Goal: Task Accomplishment & Management: Complete application form

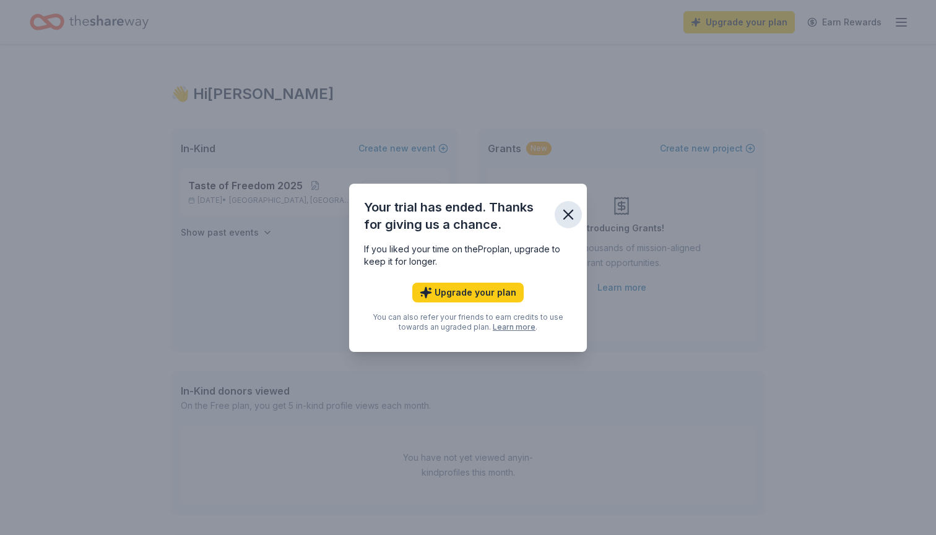
click at [574, 213] on icon "button" at bounding box center [567, 214] width 17 height 17
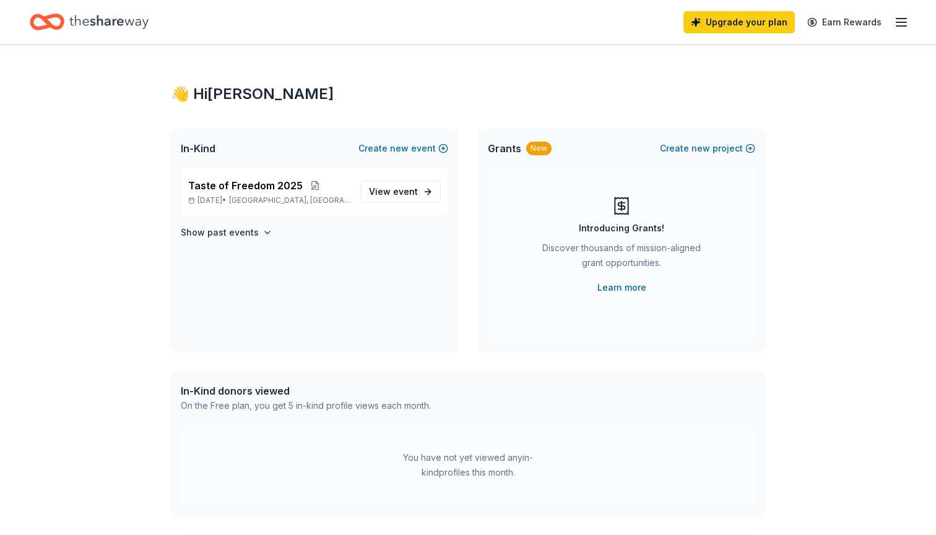
click at [136, 30] on icon "Home" at bounding box center [108, 21] width 79 height 25
click at [120, 18] on icon "Home" at bounding box center [108, 21] width 79 height 25
click at [70, 22] on icon "Home" at bounding box center [108, 21] width 79 height 25
click at [868, 20] on link "Earn Rewards" at bounding box center [844, 22] width 89 height 22
click at [902, 22] on line "button" at bounding box center [901, 22] width 10 height 0
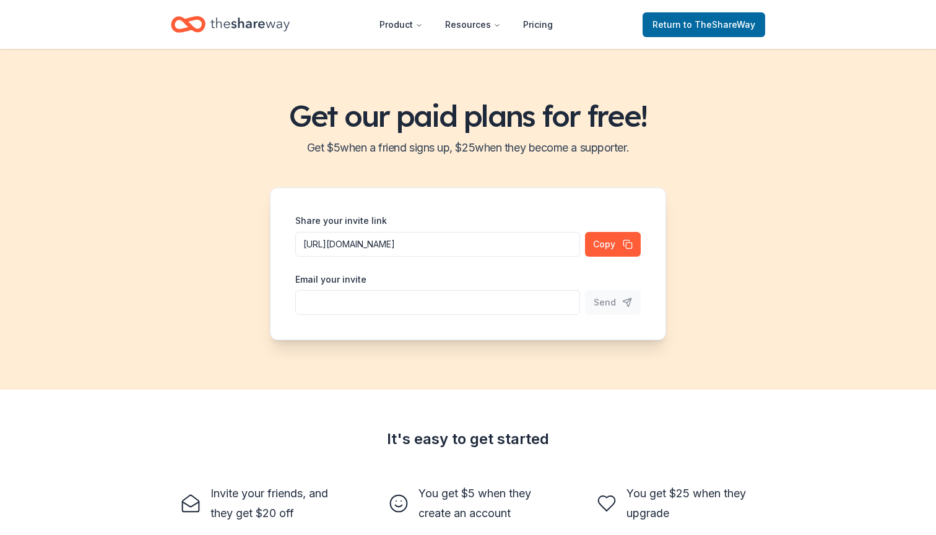
click at [251, 15] on icon "Home" at bounding box center [249, 24] width 79 height 25
click at [700, 24] on span "to TheShareWay" at bounding box center [719, 24] width 72 height 11
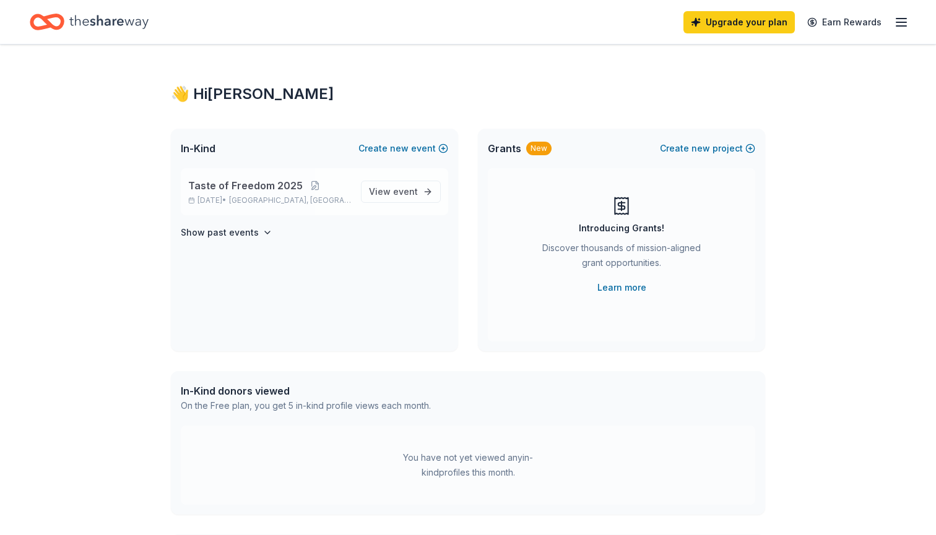
click at [228, 189] on span "Taste of Freedom 2025" at bounding box center [245, 185] width 114 height 15
click at [399, 182] on link "View event" at bounding box center [401, 192] width 80 height 22
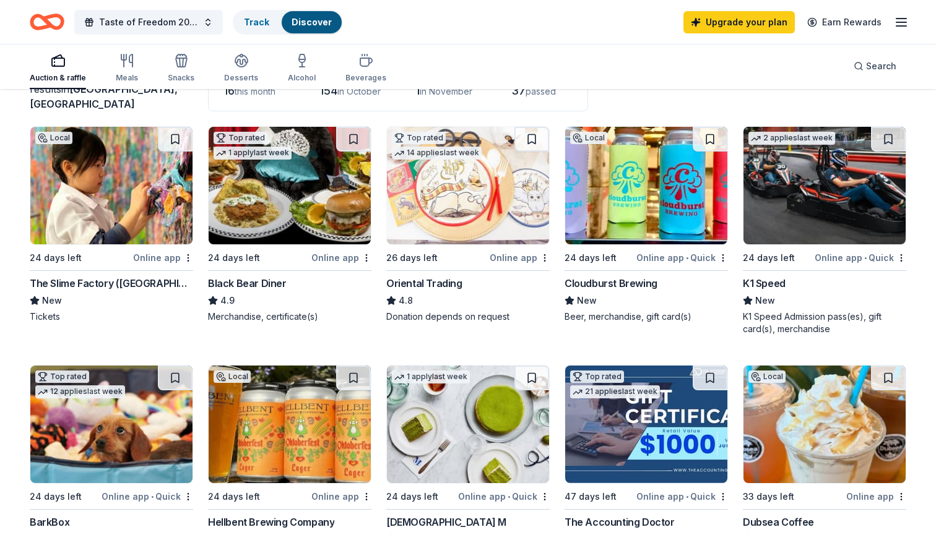
scroll to position [85, 0]
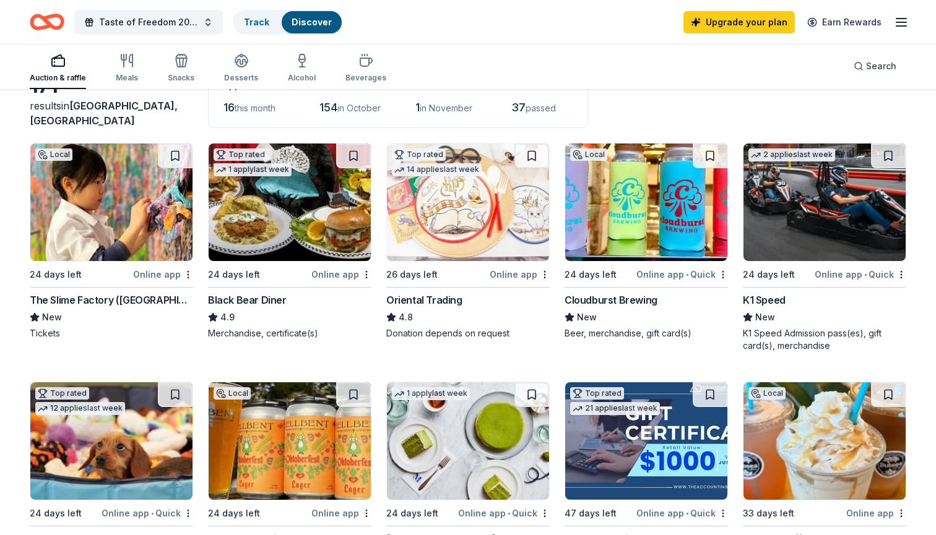
click at [845, 243] on img at bounding box center [824, 203] width 162 height 118
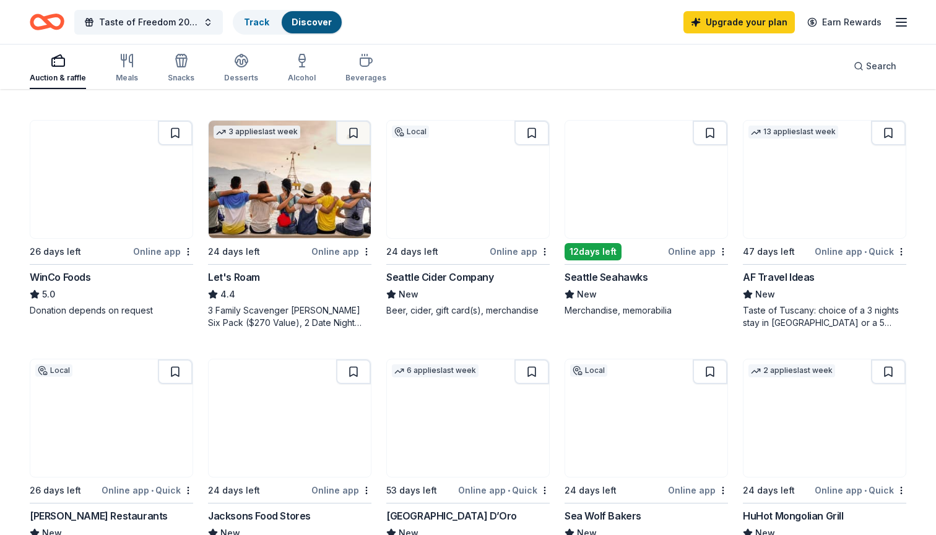
scroll to position [592, 0]
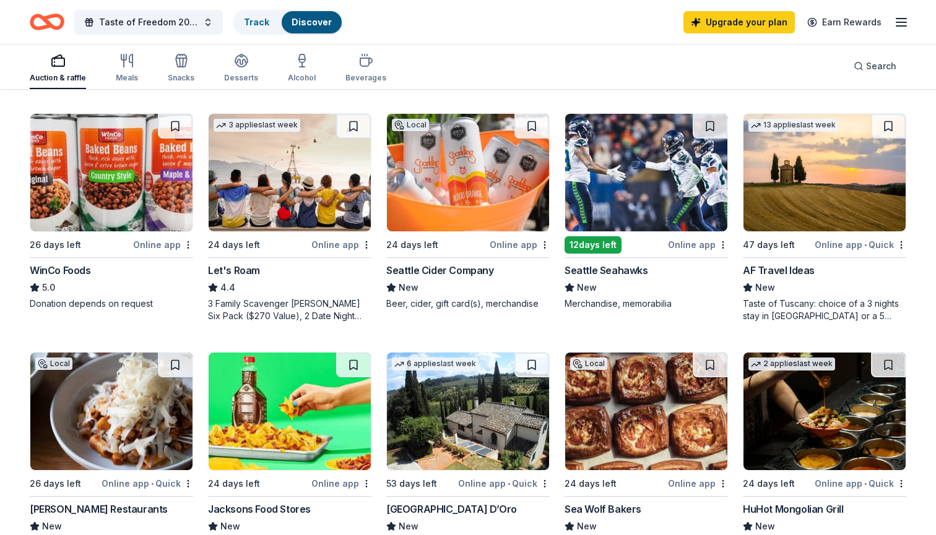
click at [668, 194] on img at bounding box center [646, 173] width 162 height 118
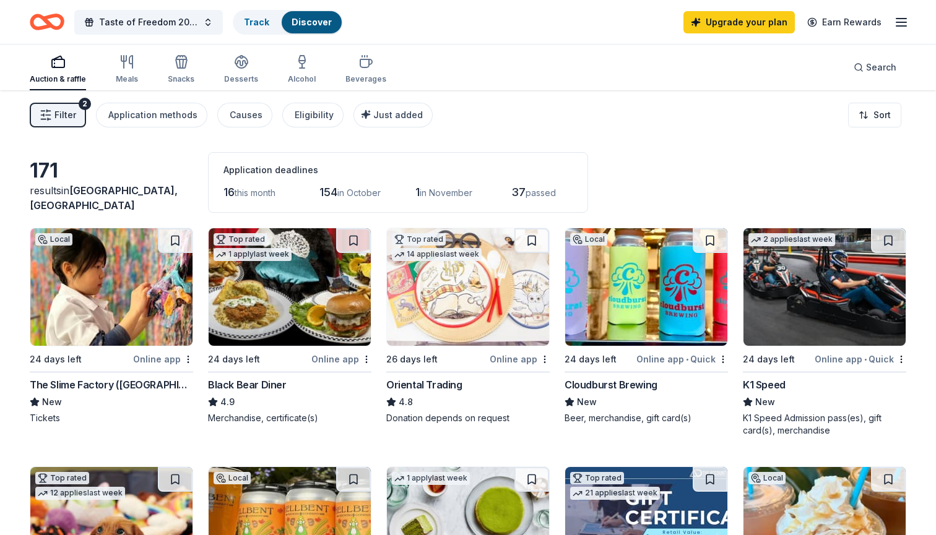
scroll to position [0, 0]
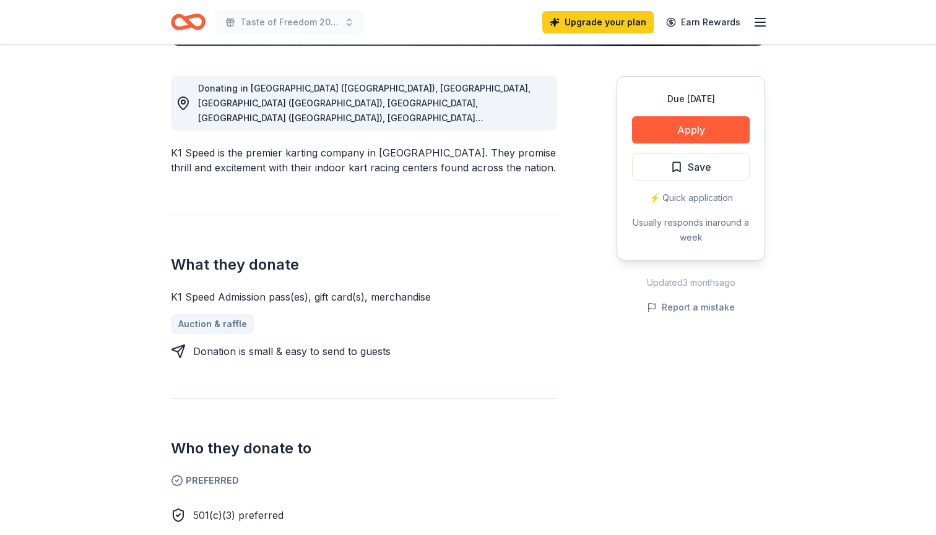
scroll to position [330, 0]
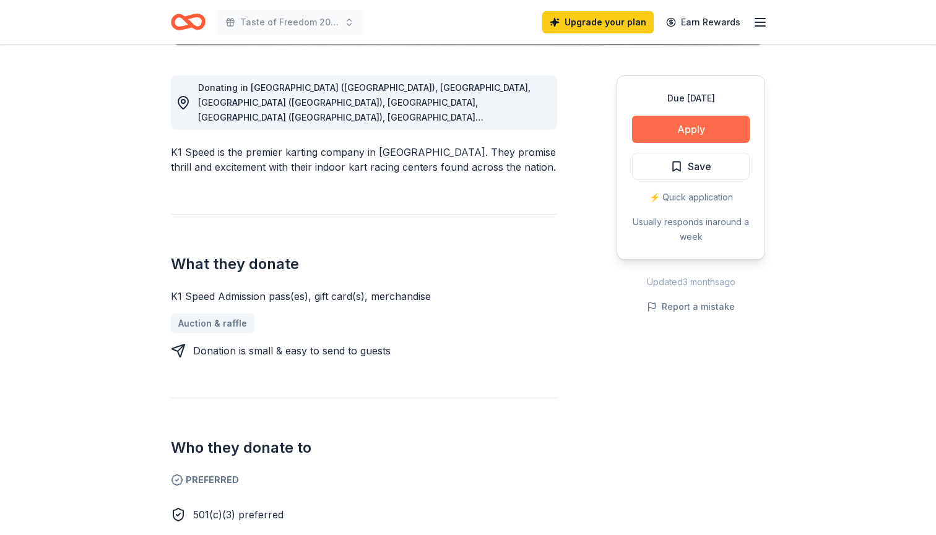
click at [683, 121] on button "Apply" at bounding box center [691, 129] width 118 height 27
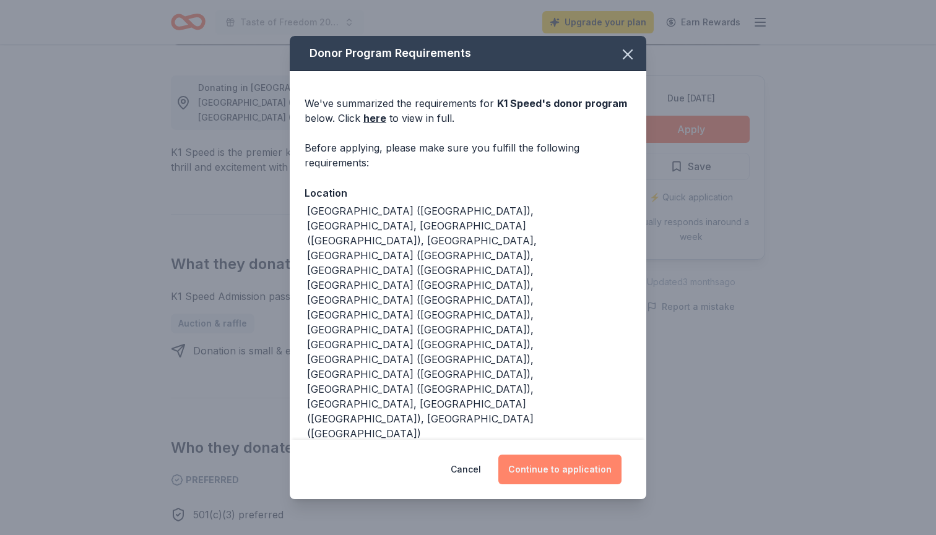
click at [550, 455] on button "Continue to application" at bounding box center [559, 470] width 123 height 30
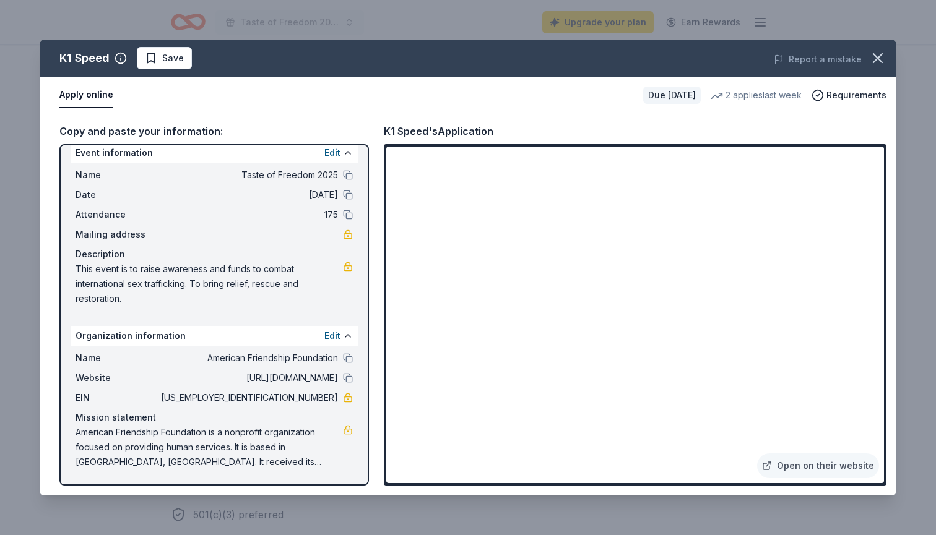
scroll to position [12, 0]
click at [888, 56] on button "button" at bounding box center [877, 58] width 27 height 27
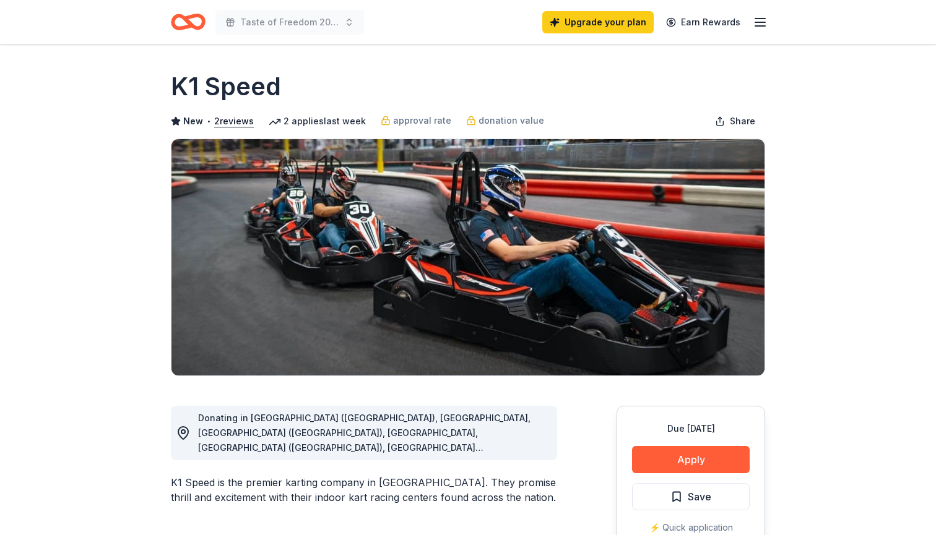
scroll to position [0, 0]
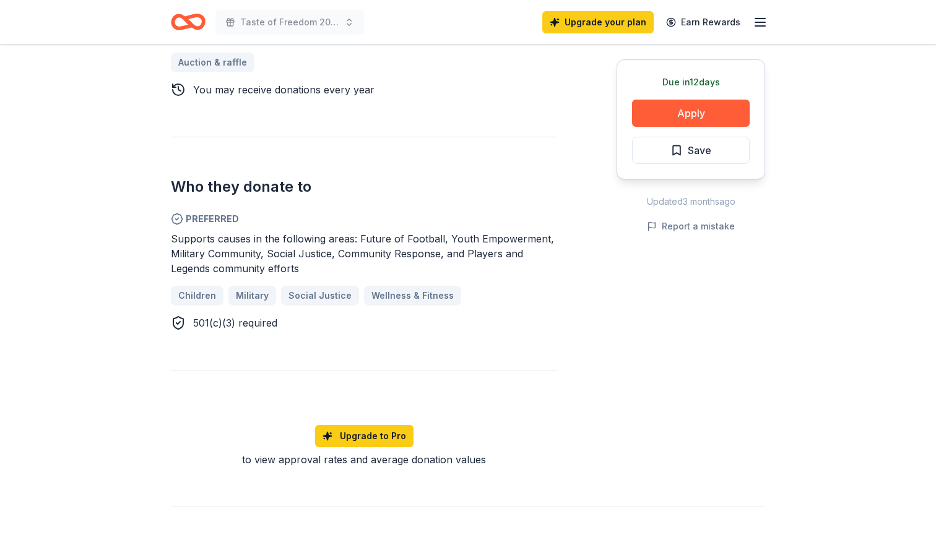
scroll to position [572, 0]
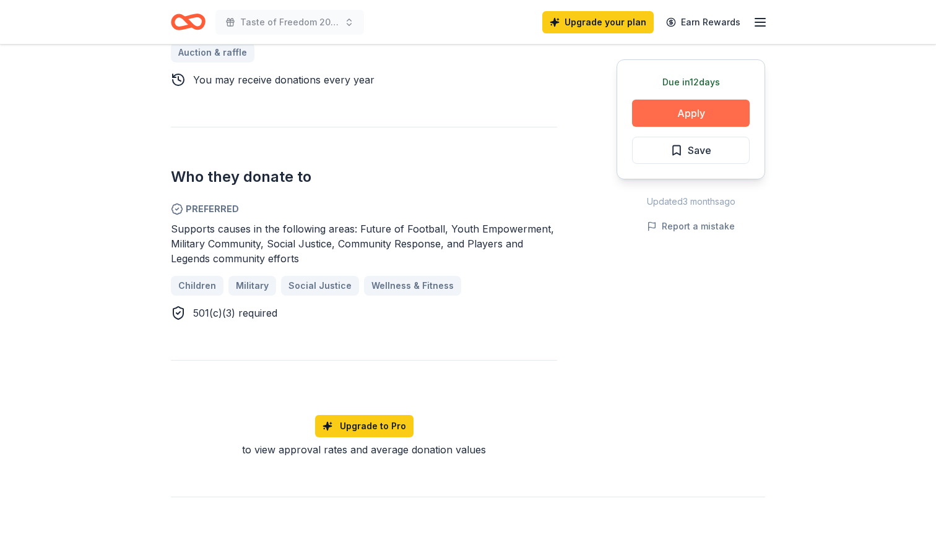
click at [708, 113] on button "Apply" at bounding box center [691, 113] width 118 height 27
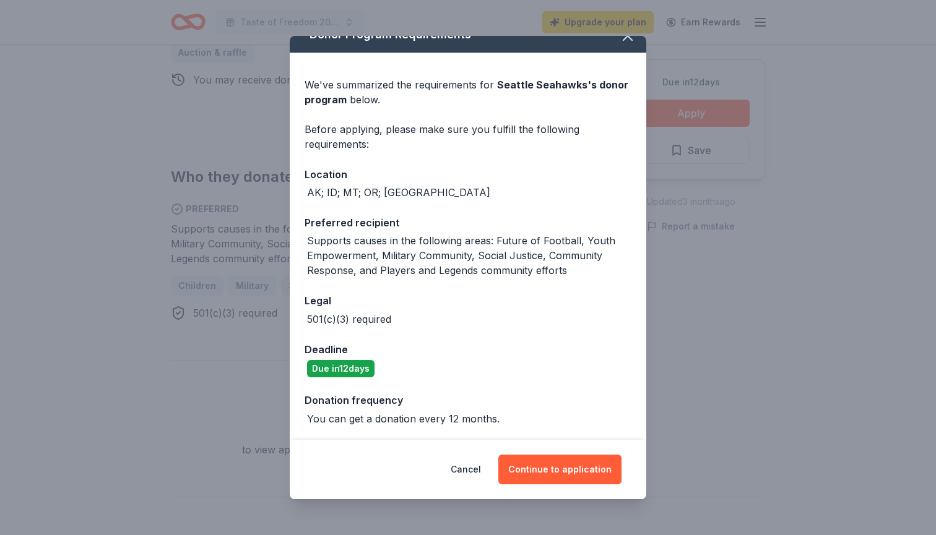
scroll to position [18, 0]
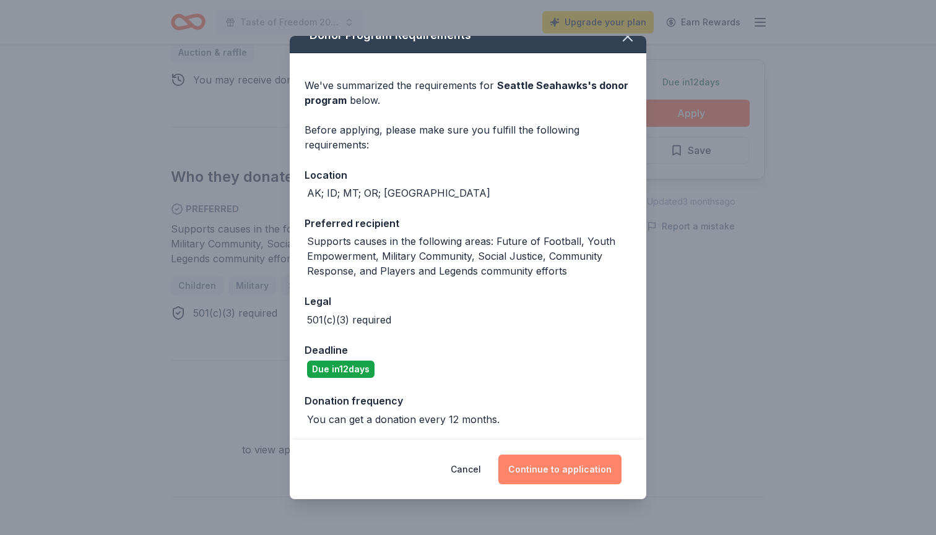
click at [551, 466] on button "Continue to application" at bounding box center [559, 470] width 123 height 30
